Goal: Complete application form: Complete application form

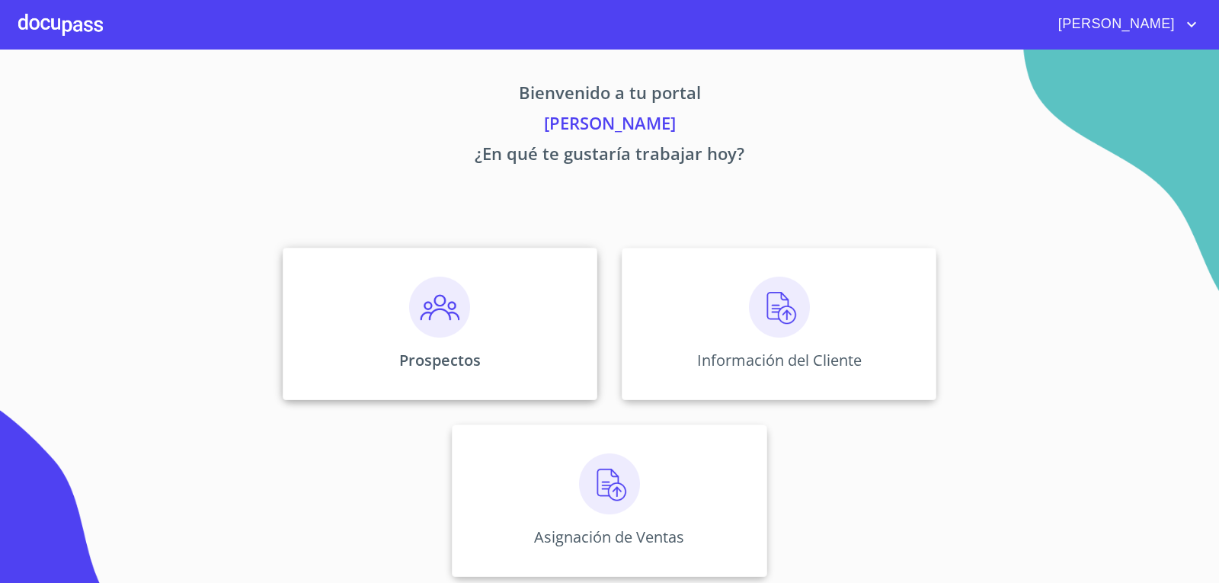
click at [432, 318] on img at bounding box center [439, 307] width 61 height 61
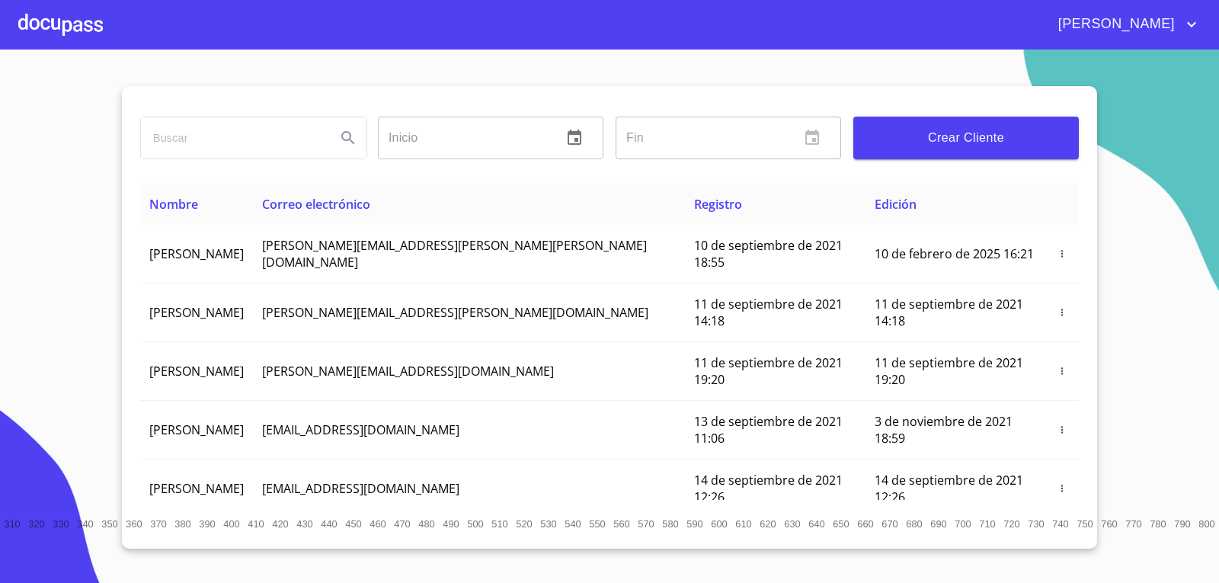
click at [957, 133] on span "Crear Cliente" at bounding box center [965, 137] width 201 height 21
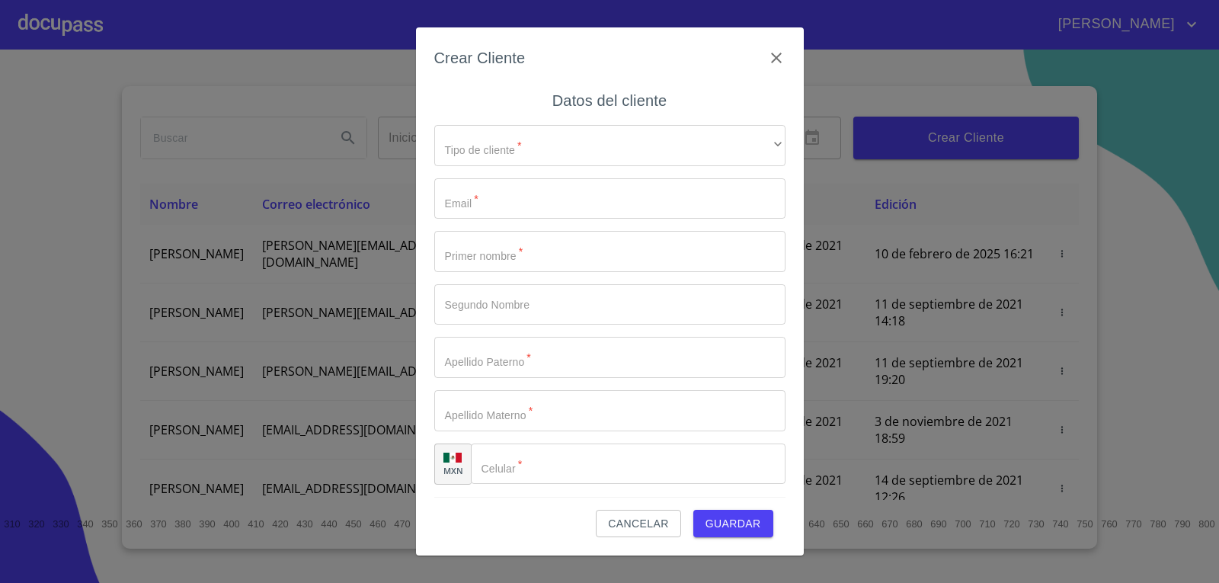
click at [641, 177] on div "Tipo de cliente   * ​ ​ Email   * ​ Primer nombre   * ​ Segundo Nombre ​ Apelli…" at bounding box center [609, 305] width 351 height 384
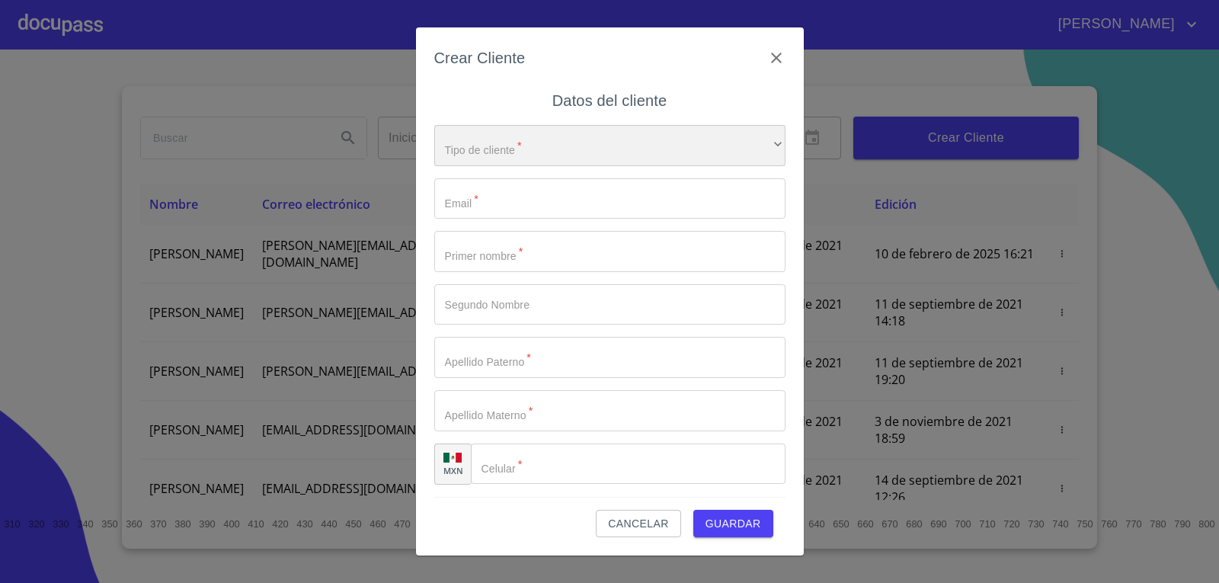
click at [637, 160] on div "​" at bounding box center [609, 145] width 351 height 41
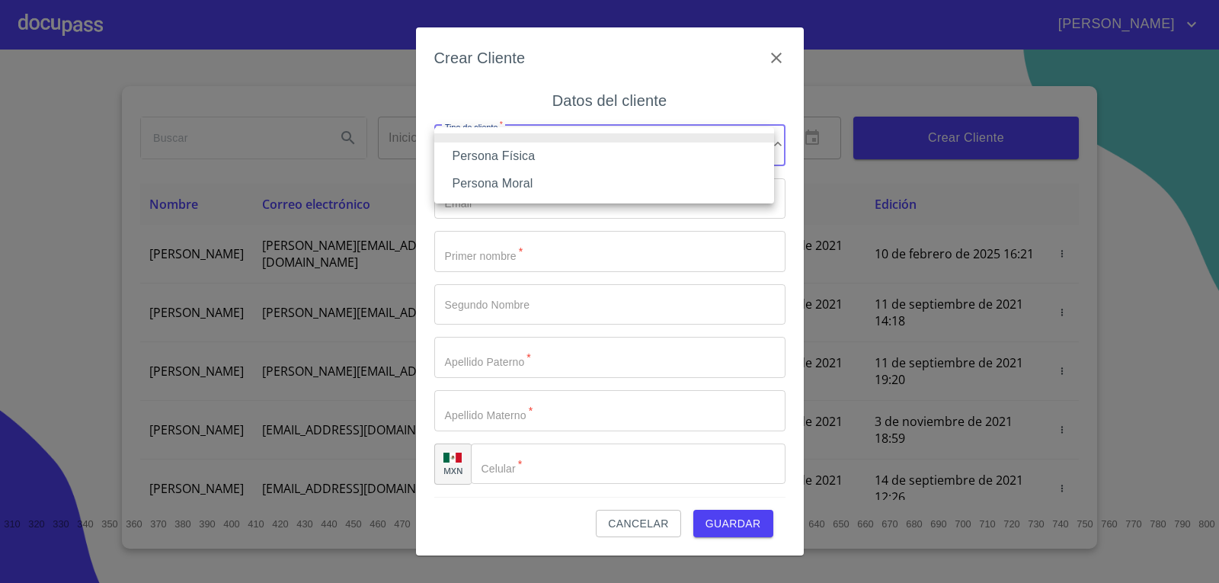
click at [602, 158] on li "Persona Física" at bounding box center [604, 155] width 340 height 27
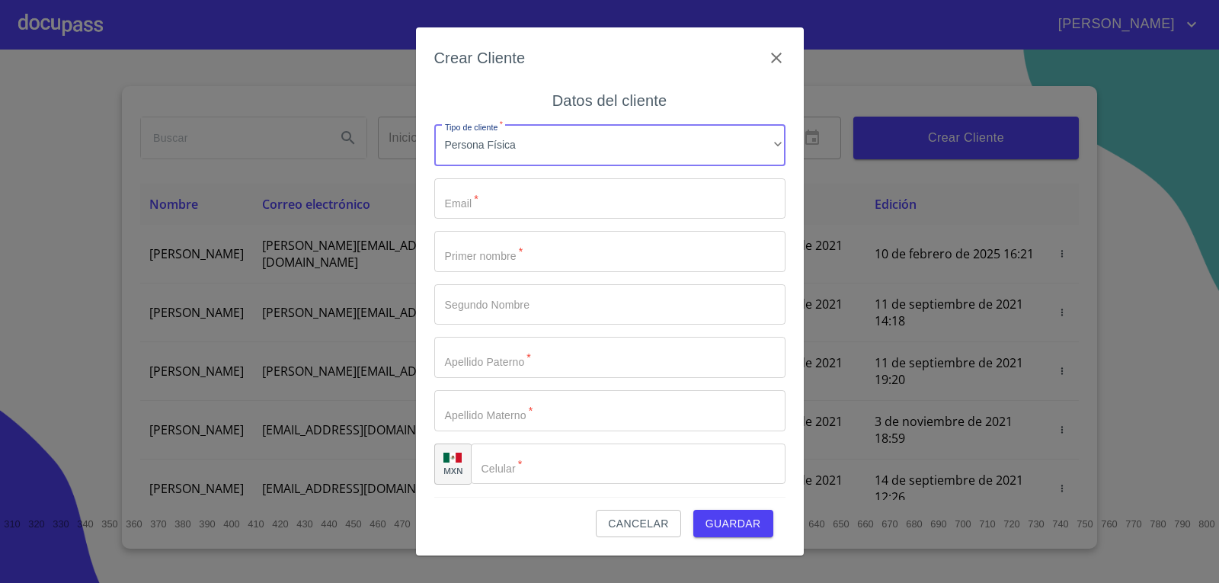
click at [522, 202] on input "Tipo de cliente   *" at bounding box center [609, 198] width 351 height 41
type input "J"
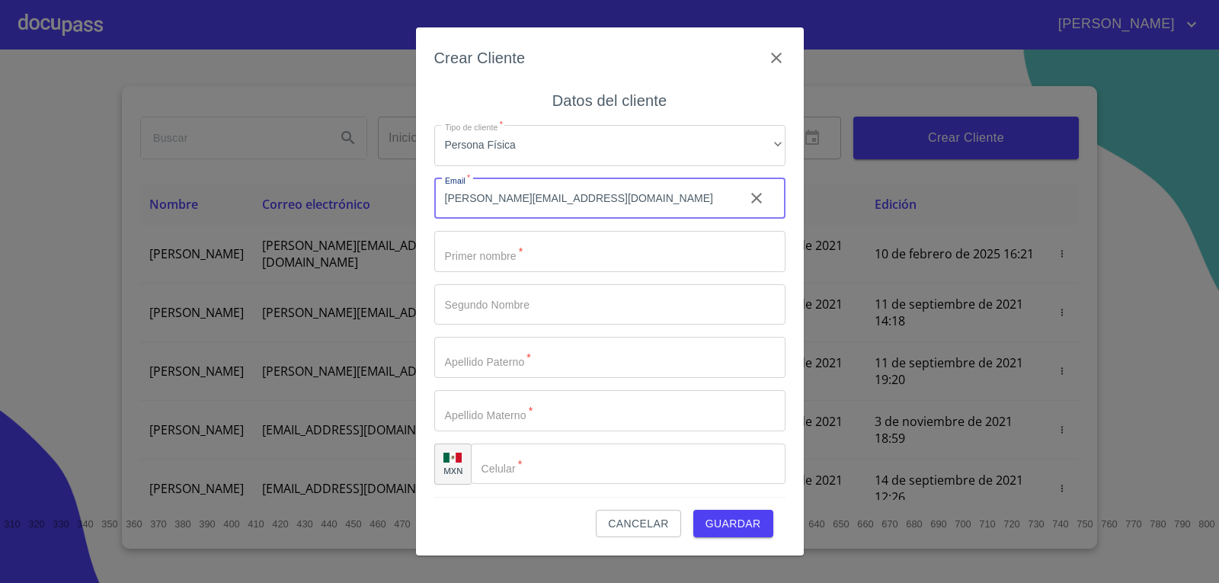
type input "[PERSON_NAME][EMAIL_ADDRESS][DOMAIN_NAME]"
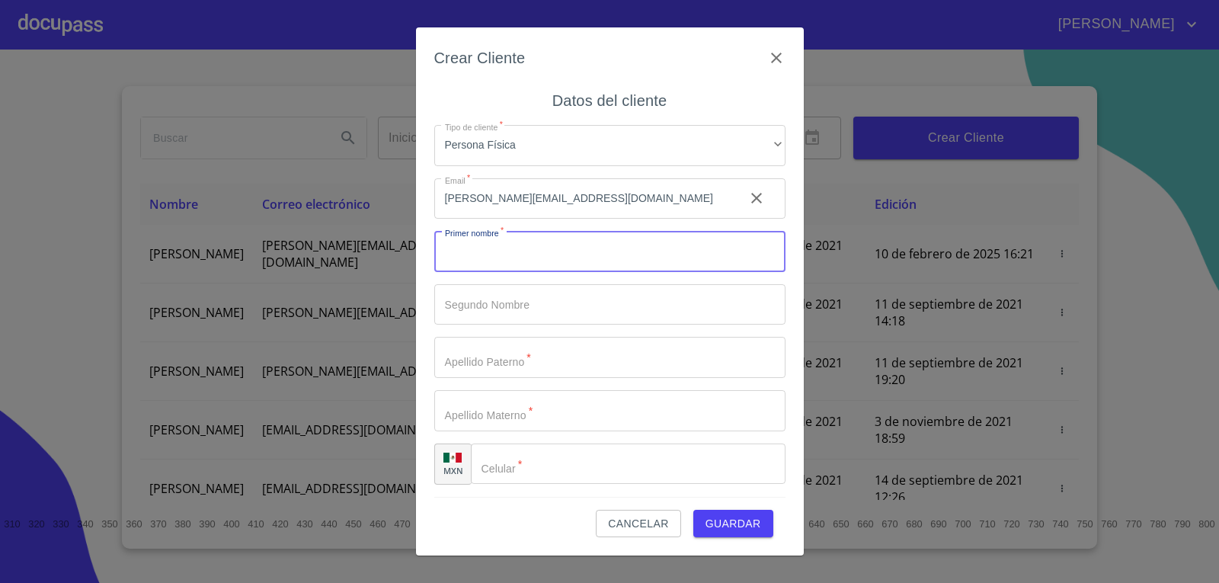
click at [502, 254] on input "Tipo de cliente   *" at bounding box center [609, 251] width 351 height 41
type input "j"
type input "[PERSON_NAME]"
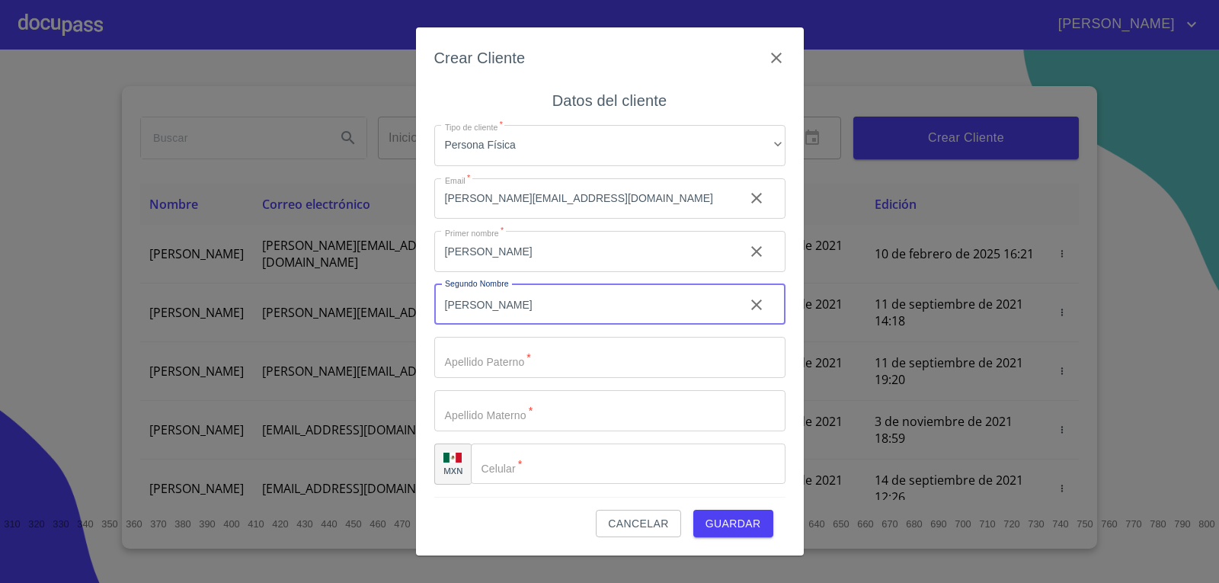
type input "[PERSON_NAME]"
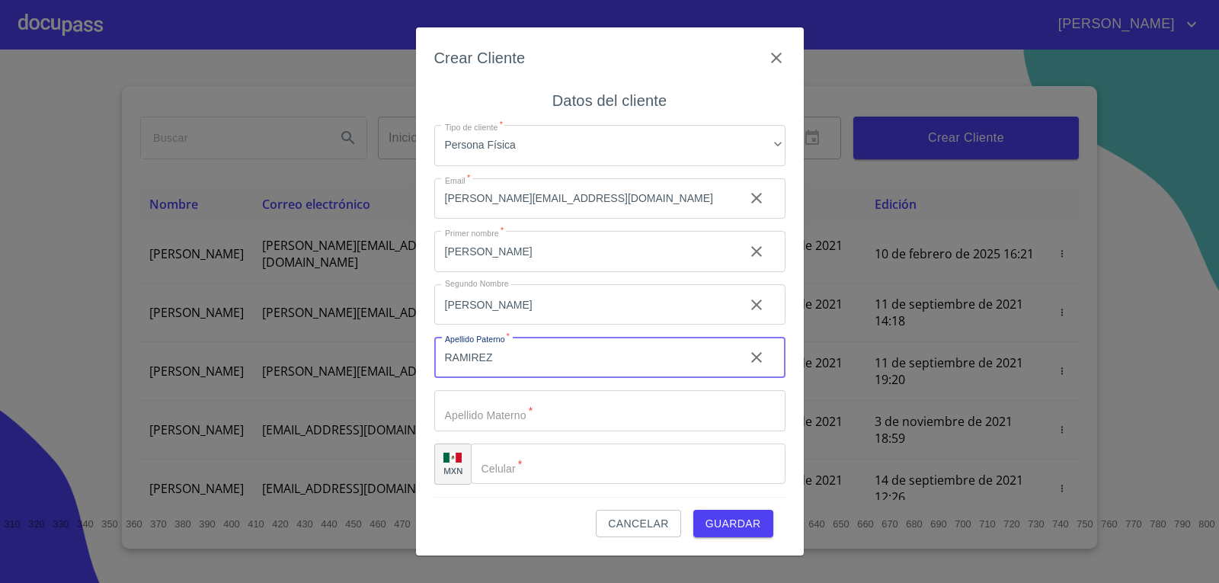
type input "RAMIREZ"
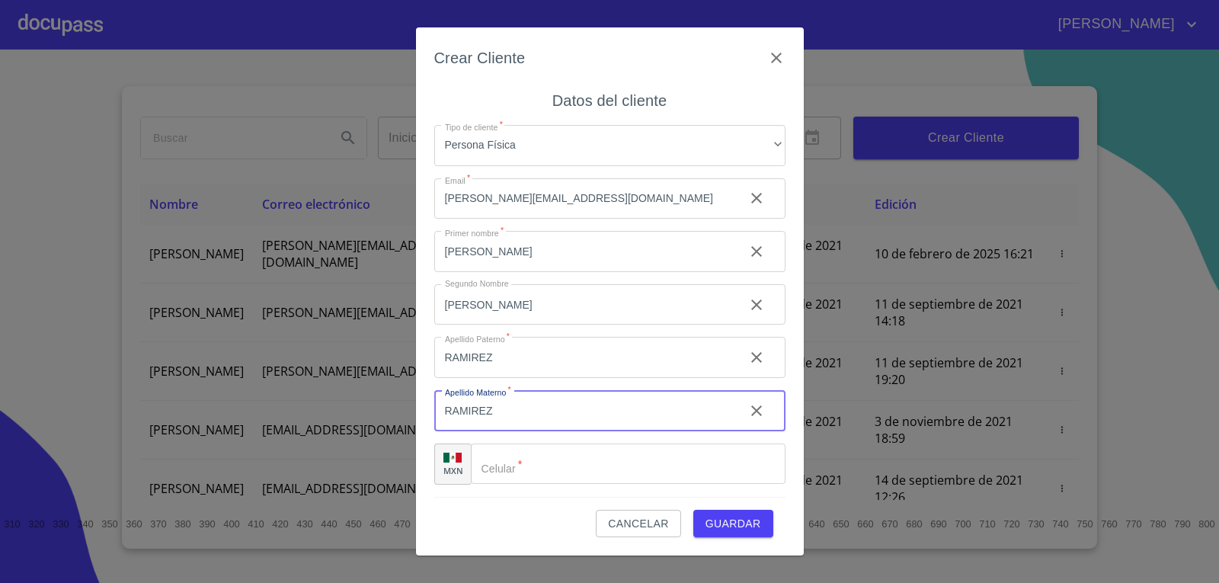
type input "RAMIREZ"
click at [545, 460] on input "Tipo de cliente   *" at bounding box center [647, 463] width 276 height 41
type input "[PHONE_NUMBER]"
click at [754, 525] on span "Guardar" at bounding box center [733, 523] width 56 height 19
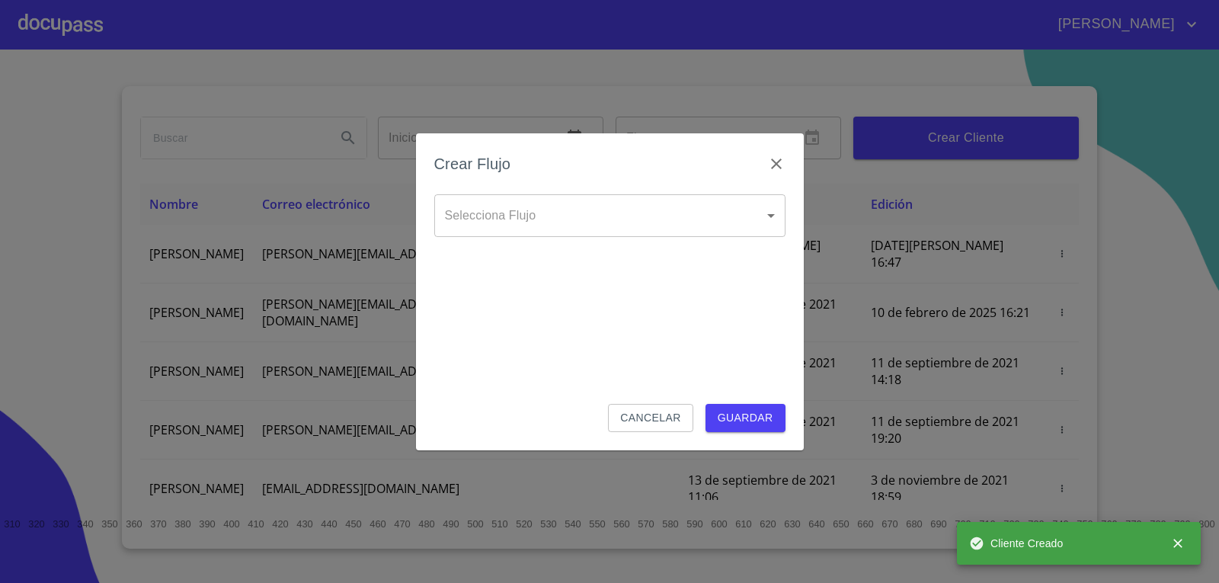
click at [600, 229] on body "[PERSON_NAME] ​ Fin ​ Crear Cliente Nombre Correo electrónico Registro Edición …" at bounding box center [609, 291] width 1219 height 583
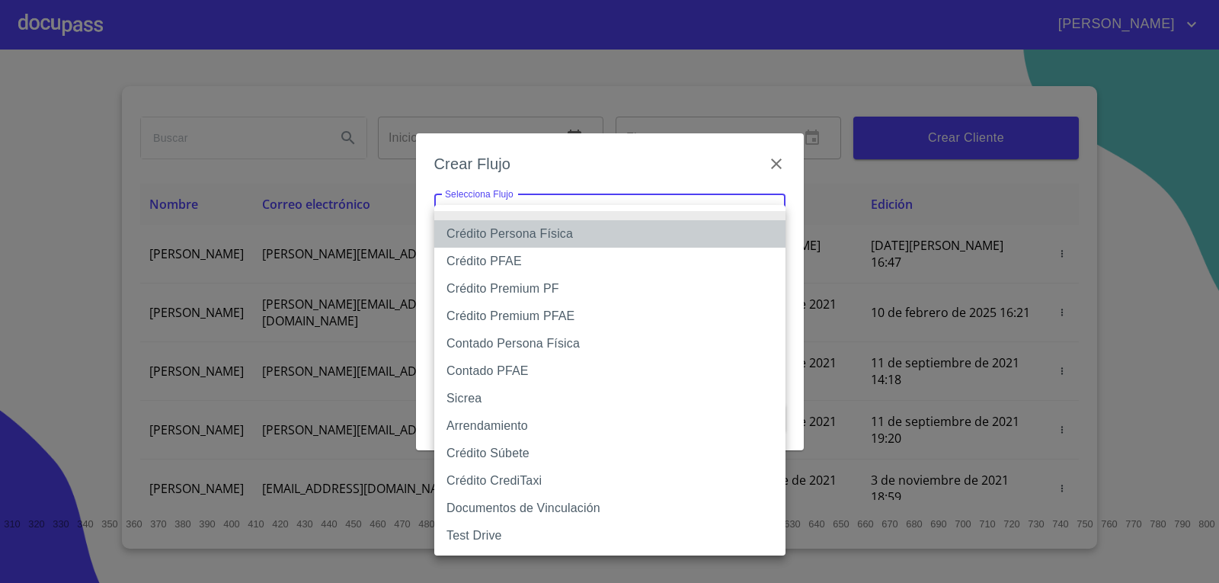
click at [581, 240] on li "Crédito Persona Física" at bounding box center [609, 233] width 351 height 27
type input "6009fb3c7d1714eb8809aa97"
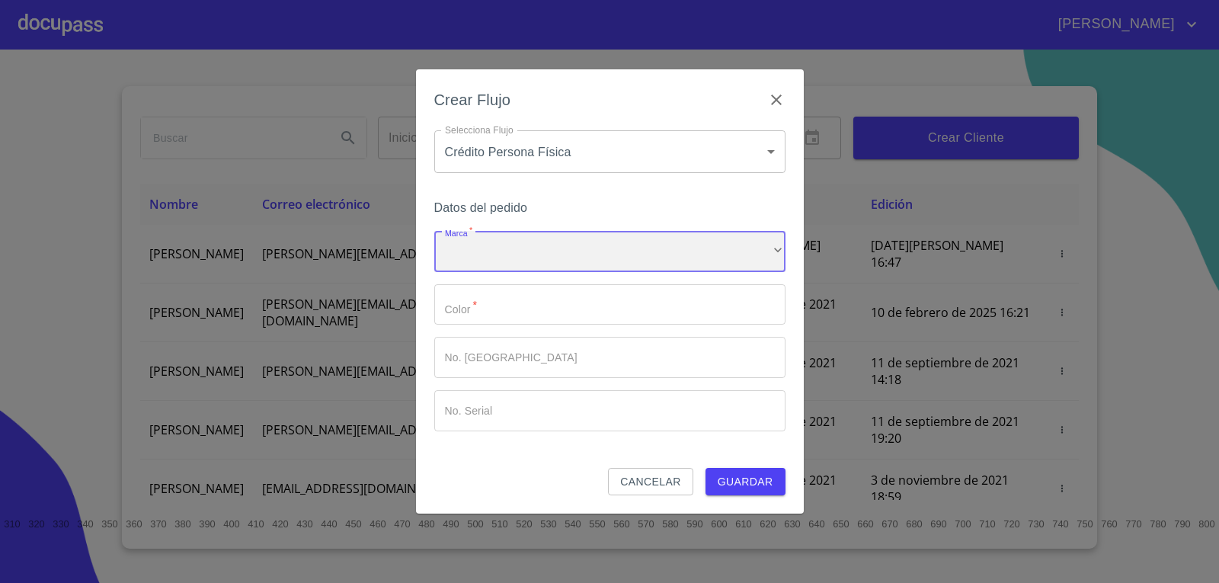
click at [540, 265] on div "​" at bounding box center [609, 251] width 351 height 41
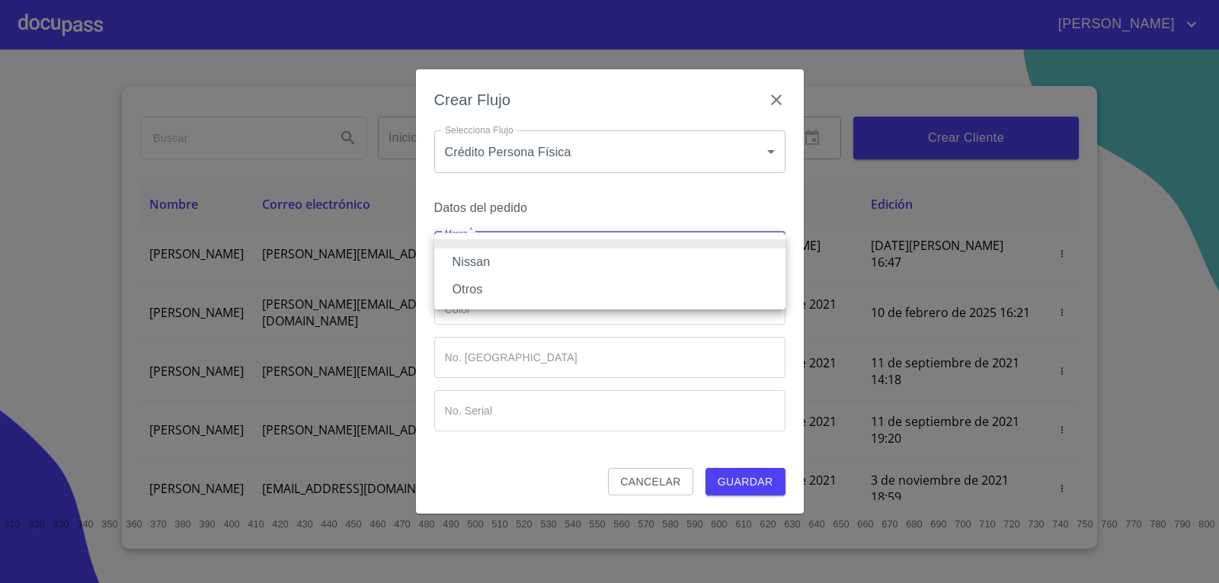
click at [537, 266] on li "Nissan" at bounding box center [609, 261] width 351 height 27
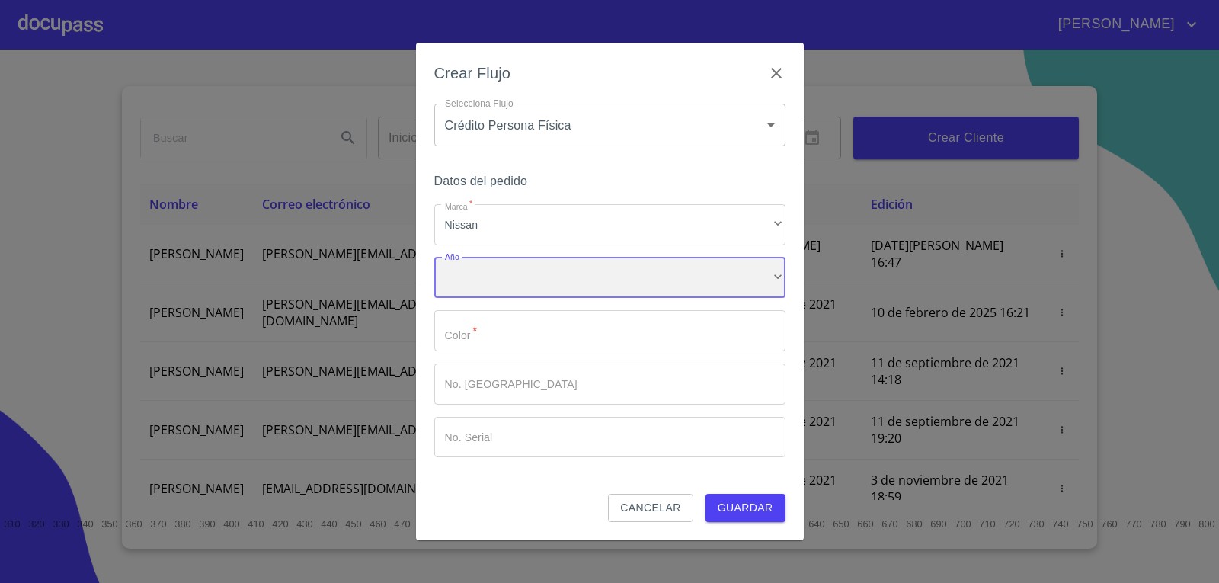
click at [539, 290] on div "​" at bounding box center [609, 278] width 351 height 41
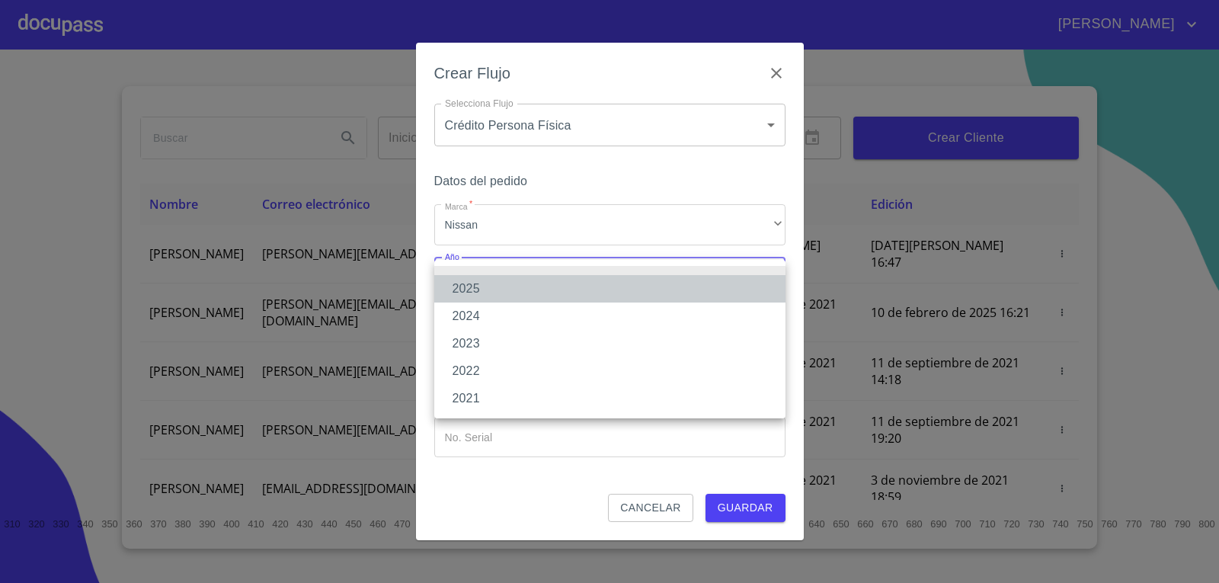
click at [552, 289] on li "2025" at bounding box center [609, 288] width 351 height 27
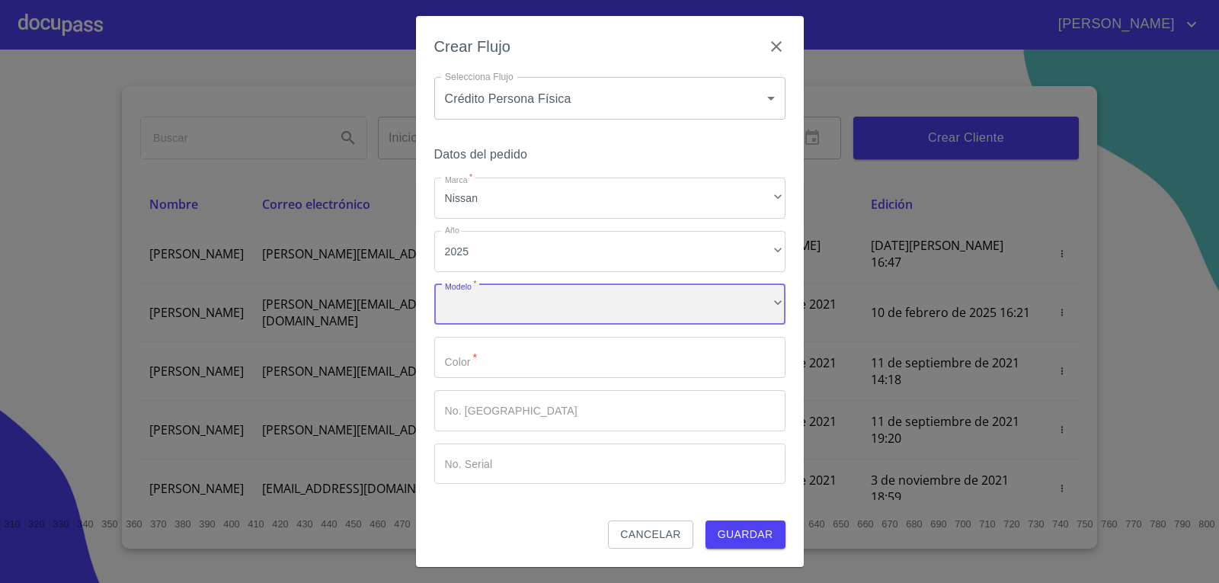
click at [509, 315] on div "​" at bounding box center [609, 304] width 351 height 41
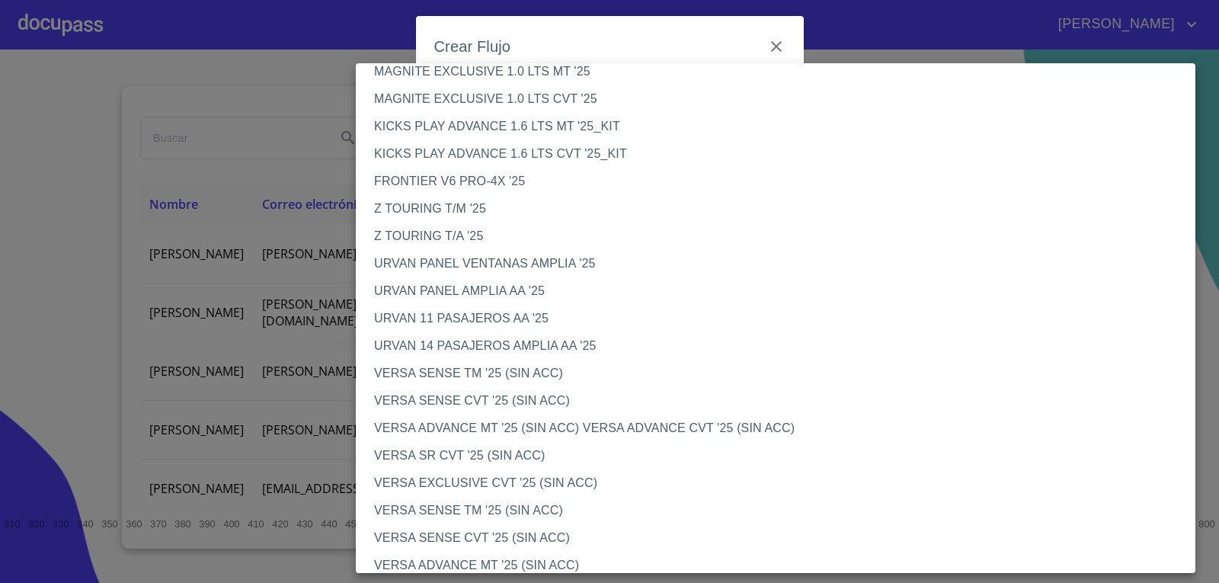
scroll to position [305, 0]
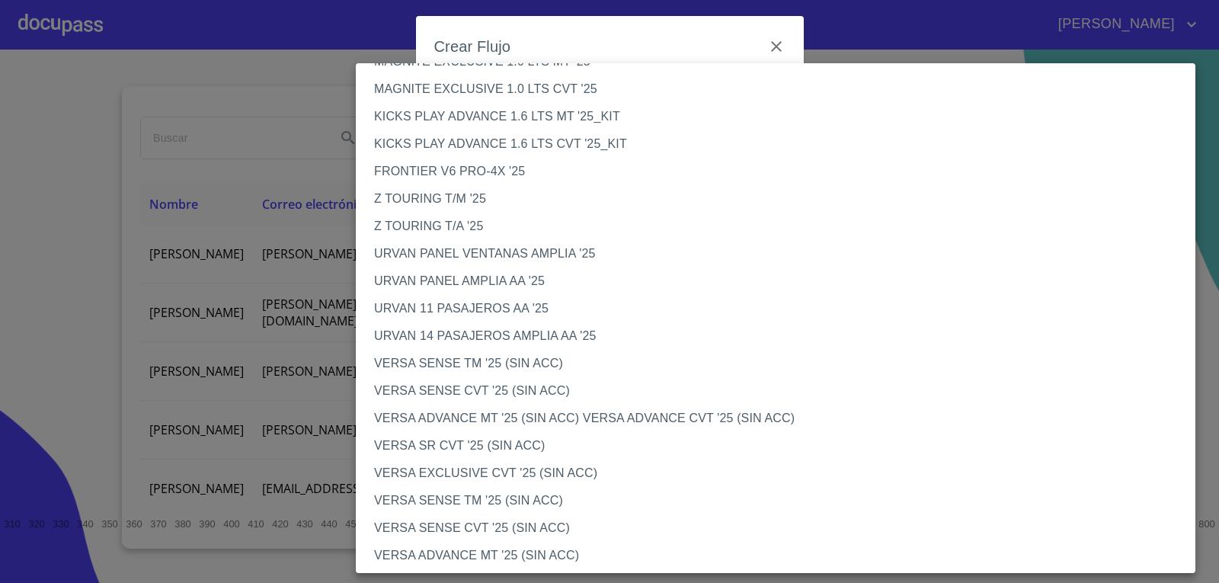
click at [469, 448] on li "VERSA SR CVT '25 (SIN ACC)" at bounding box center [781, 445] width 851 height 27
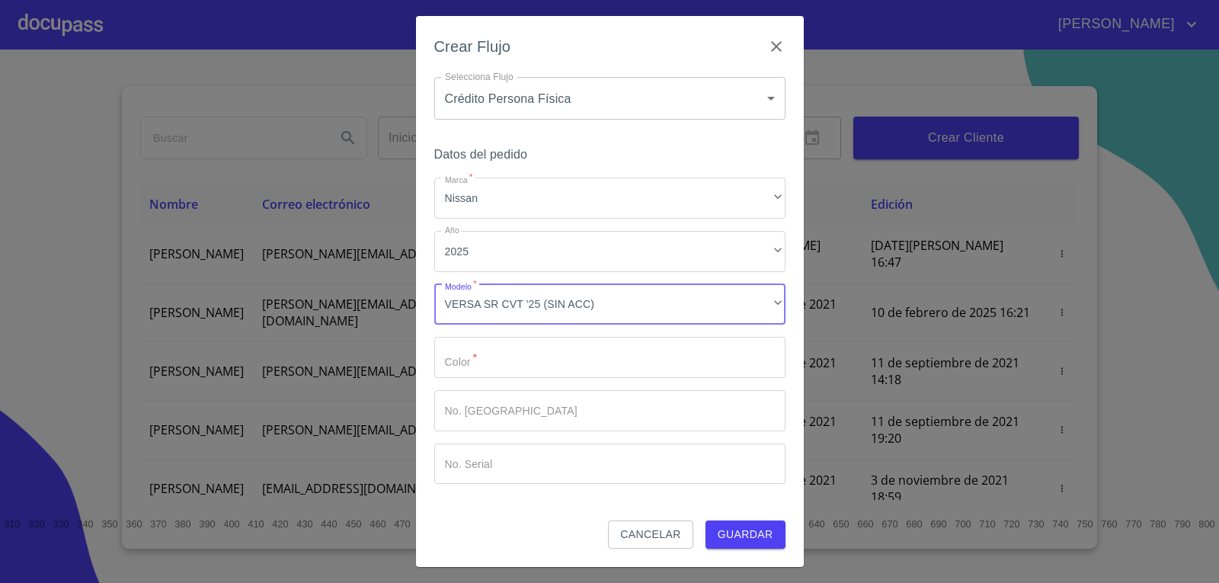
click at [512, 363] on input "Marca   *" at bounding box center [609, 357] width 351 height 41
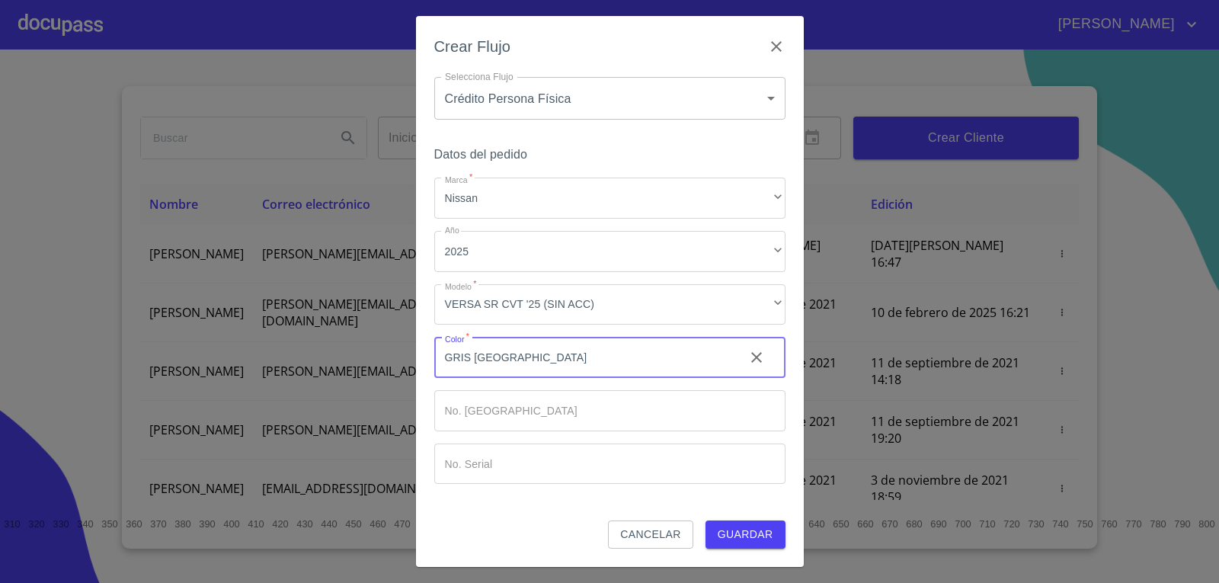
type input "GRIS [GEOGRAPHIC_DATA]"
click at [722, 516] on div "Datos del pedido Marca   * Nissan ​ Año 2025 ​ Modelo   * VERSA SR CVT '25 (SIN…" at bounding box center [609, 332] width 351 height 376
click at [731, 526] on span "Guardar" at bounding box center [746, 534] width 56 height 19
